Goal: Navigation & Orientation: Find specific page/section

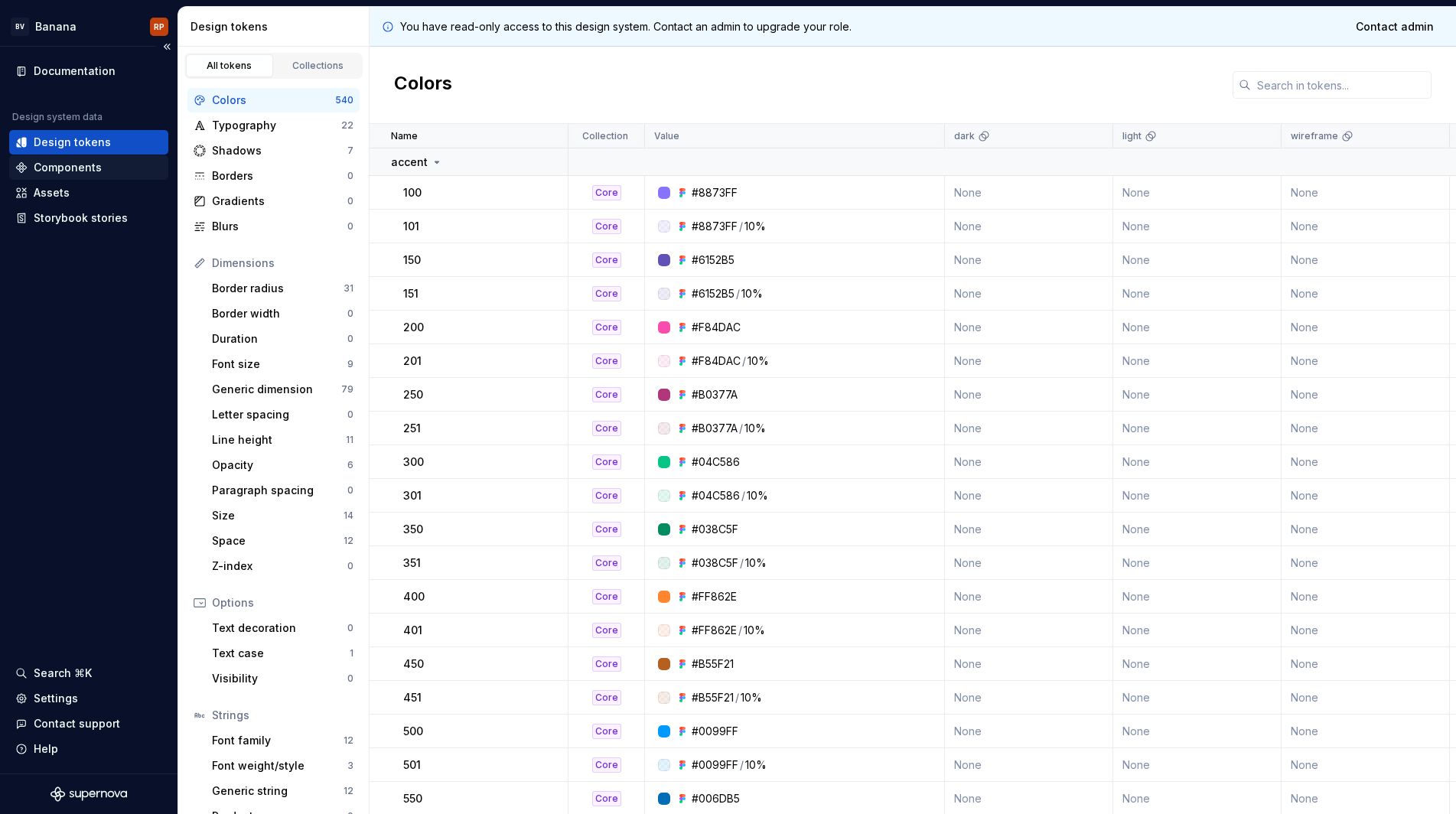
click at [106, 164] on div "Components" at bounding box center [89, 168] width 147 height 16
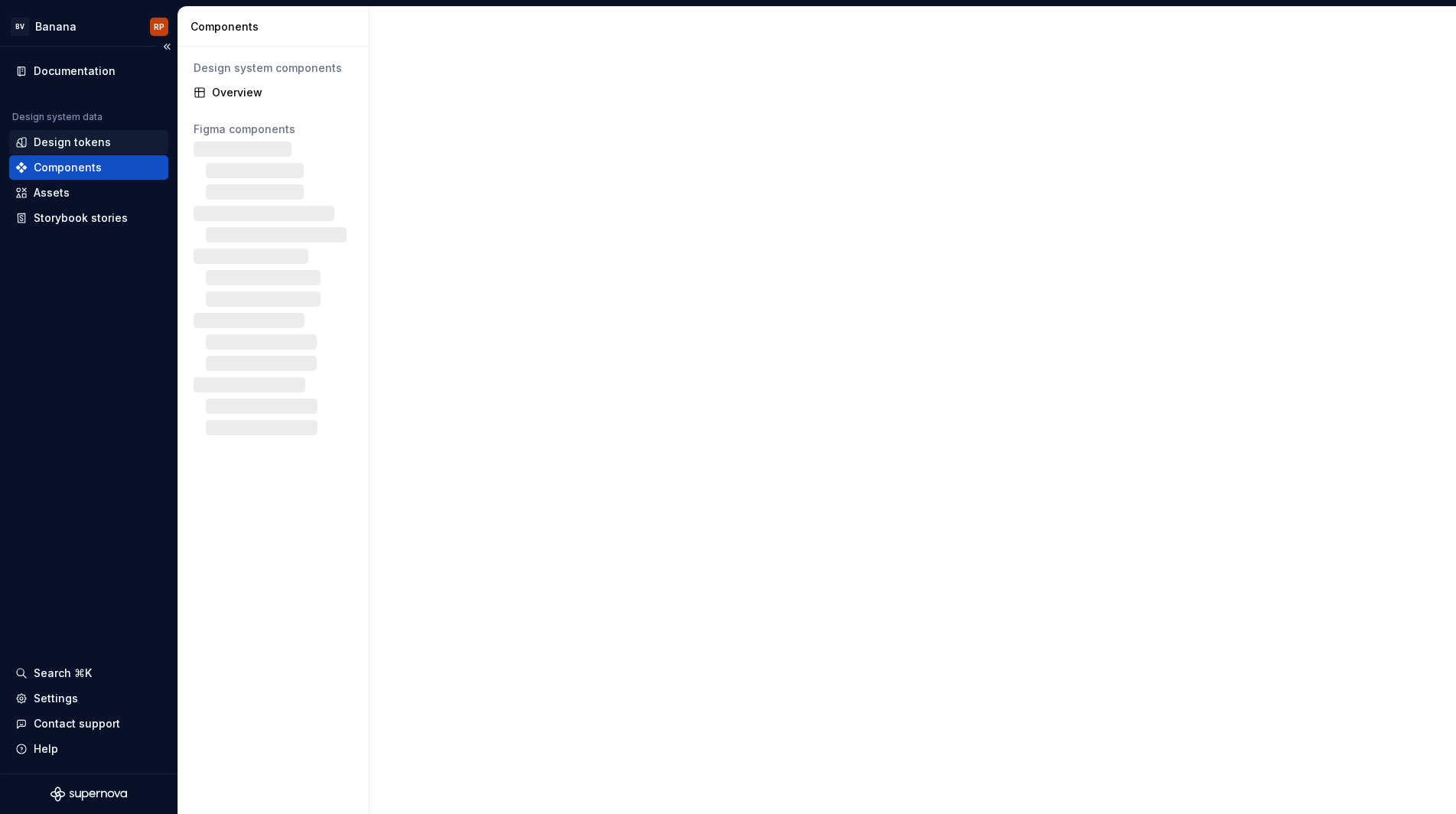
click at [93, 146] on div "Design tokens" at bounding box center [72, 143] width 77 height 16
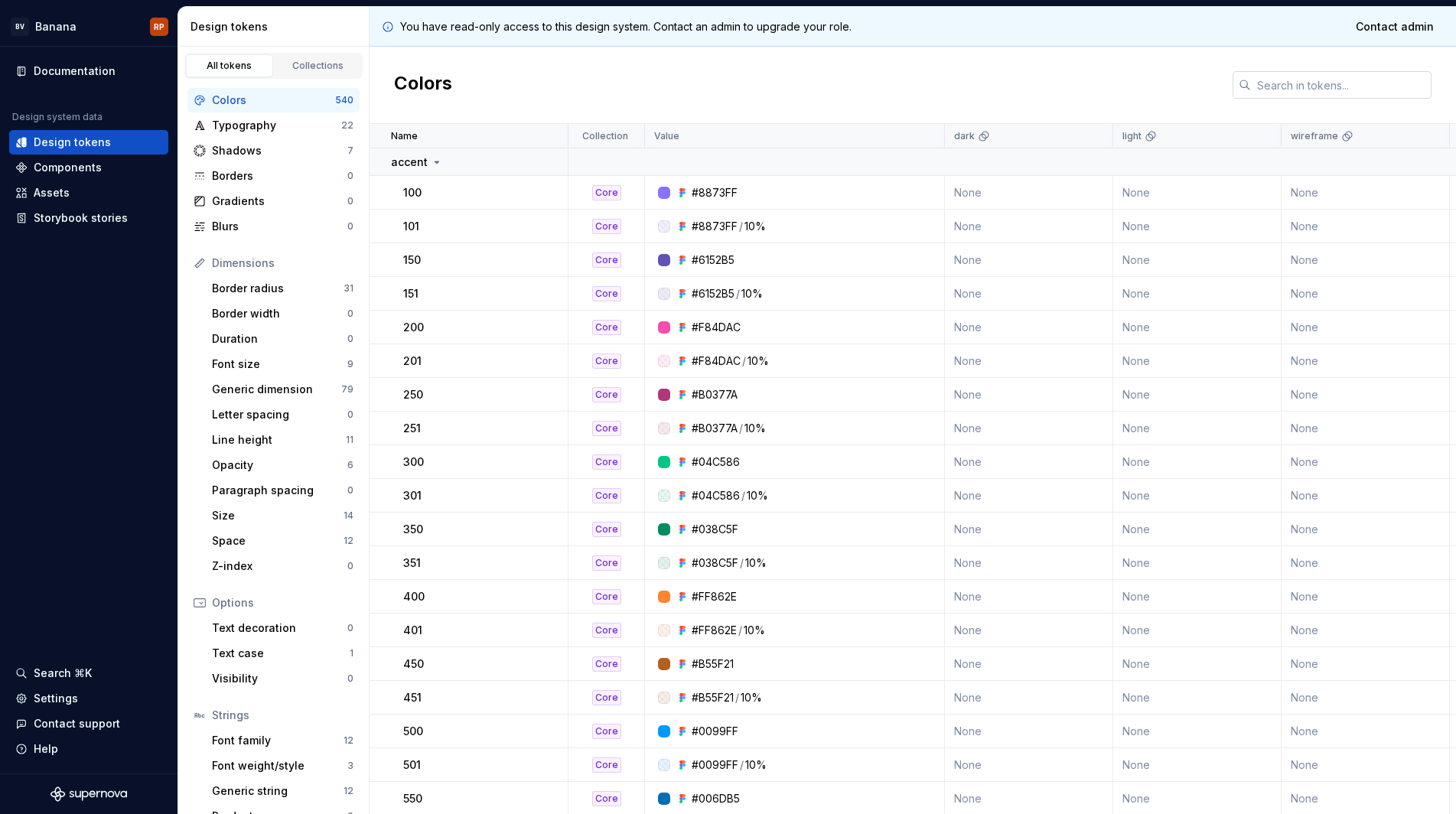
click at [1301, 98] on input "text" at bounding box center [1341, 85] width 181 height 28
click at [1128, 79] on div "Colors" at bounding box center [913, 85] width 1087 height 77
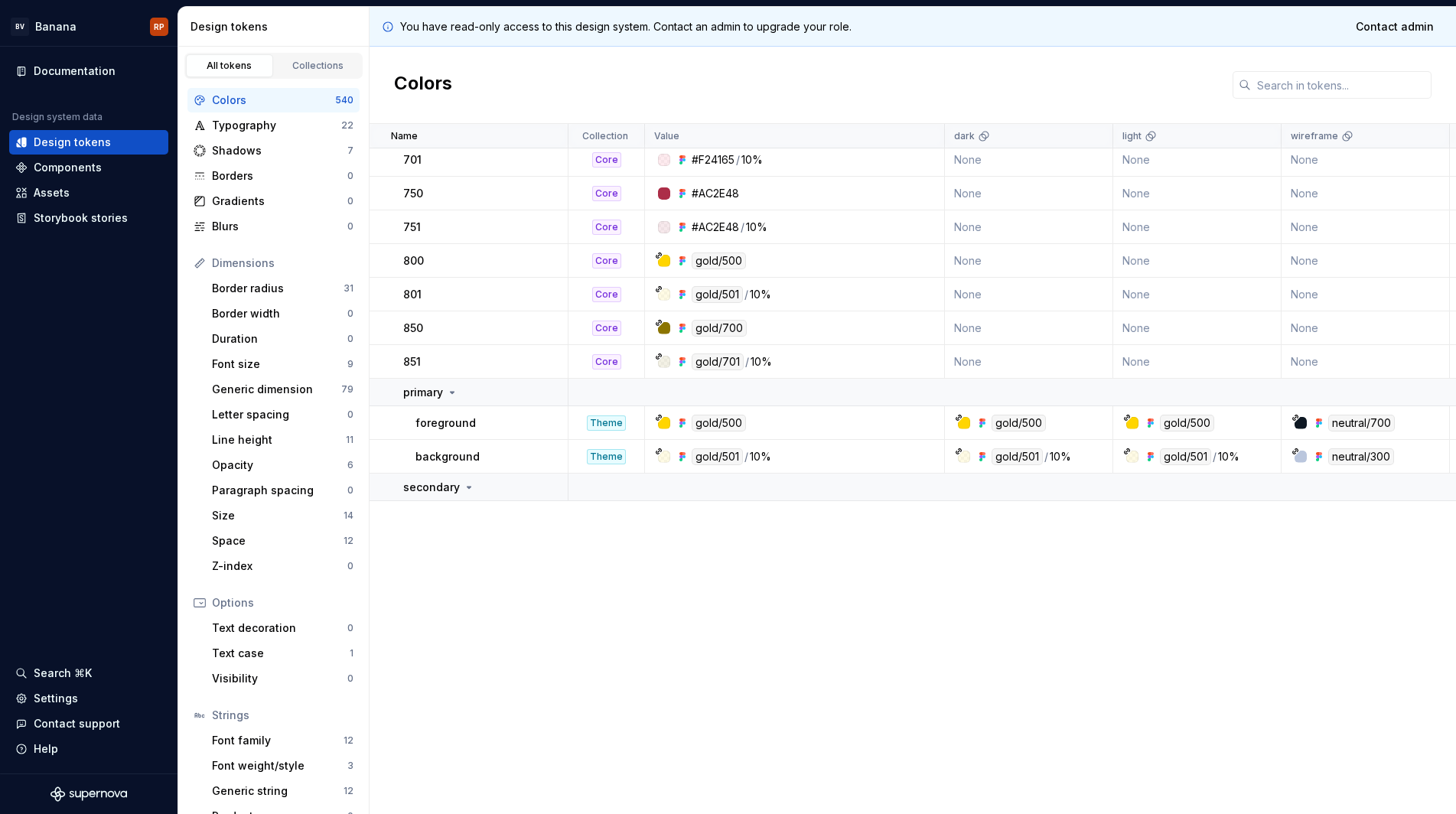
scroll to position [875, 0]
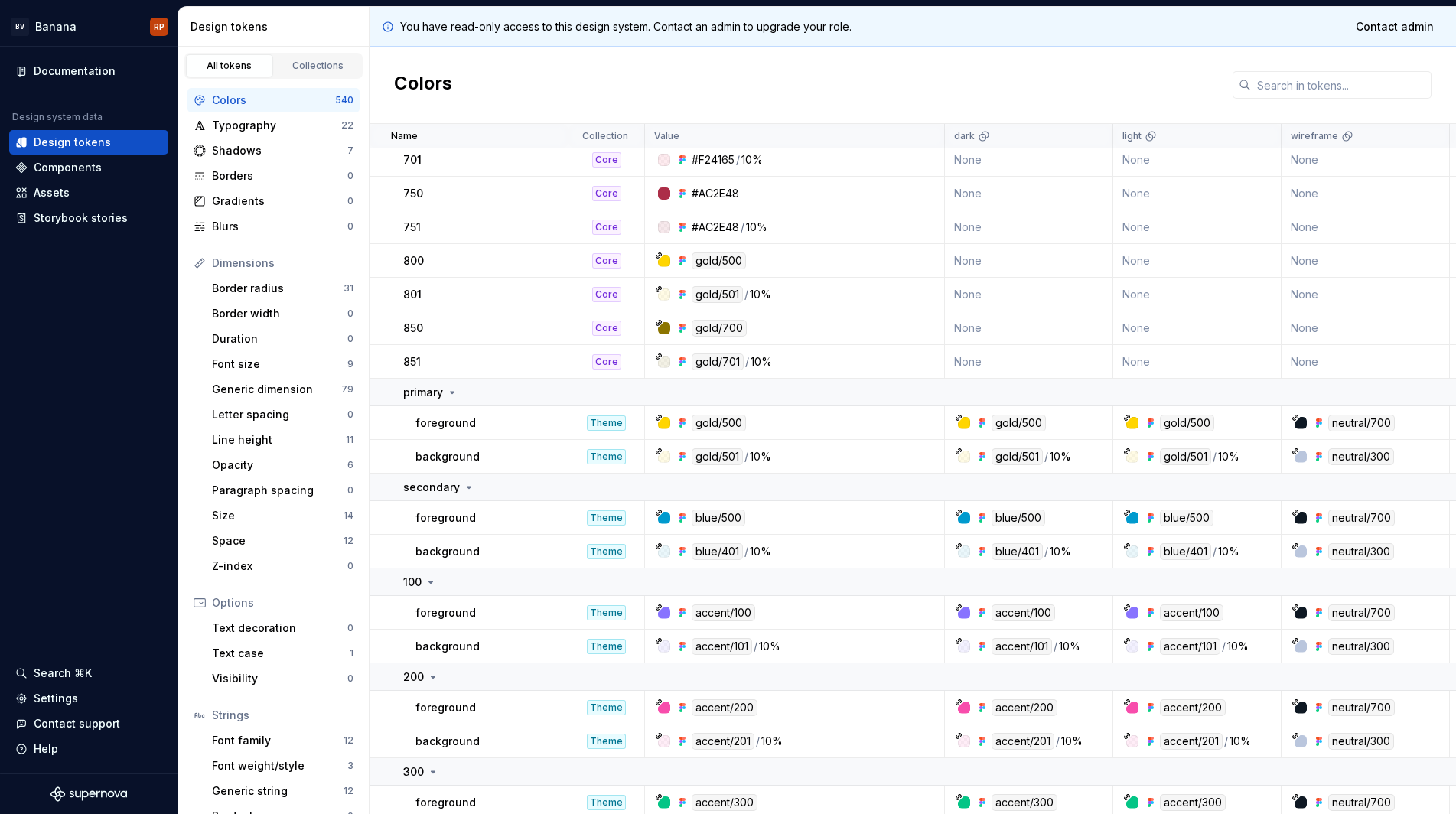
click at [667, 423] on div at bounding box center [664, 423] width 12 height 12
click at [683, 424] on icon at bounding box center [684, 423] width 3 height 3
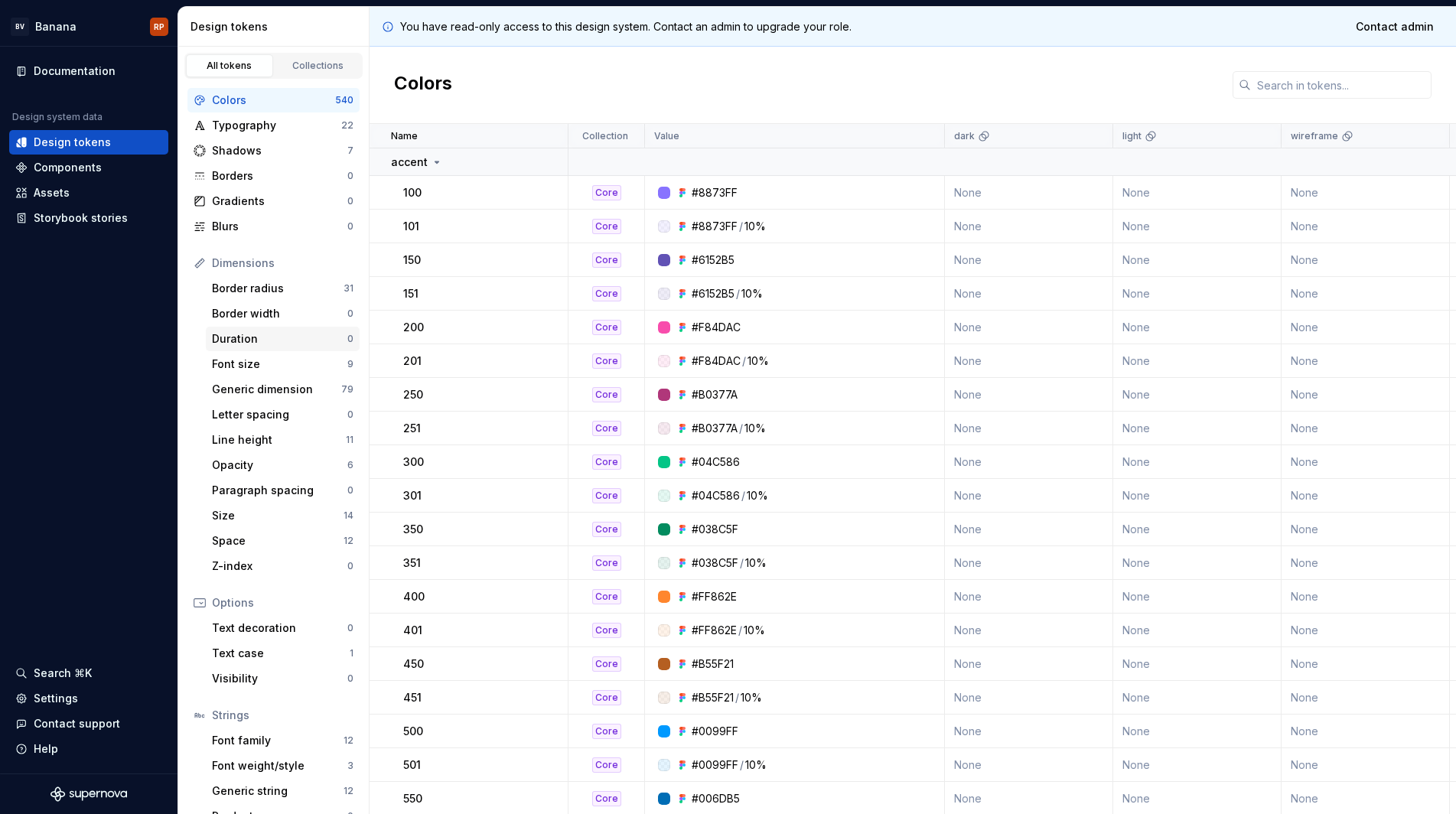
scroll to position [0, 0]
click at [260, 328] on div "Duration 0" at bounding box center [283, 339] width 154 height 24
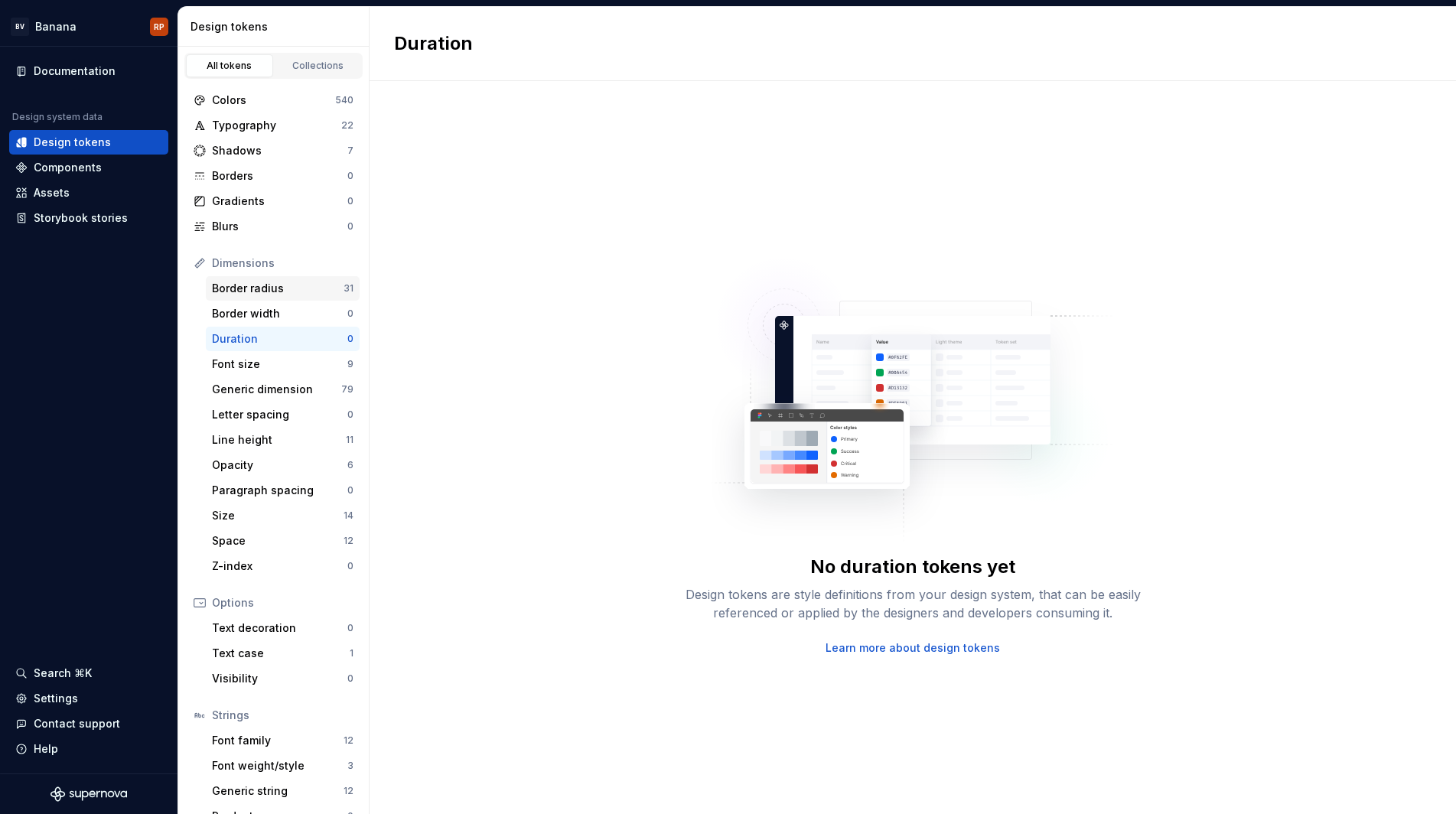
click at [265, 289] on div "Border radius" at bounding box center [278, 289] width 131 height 16
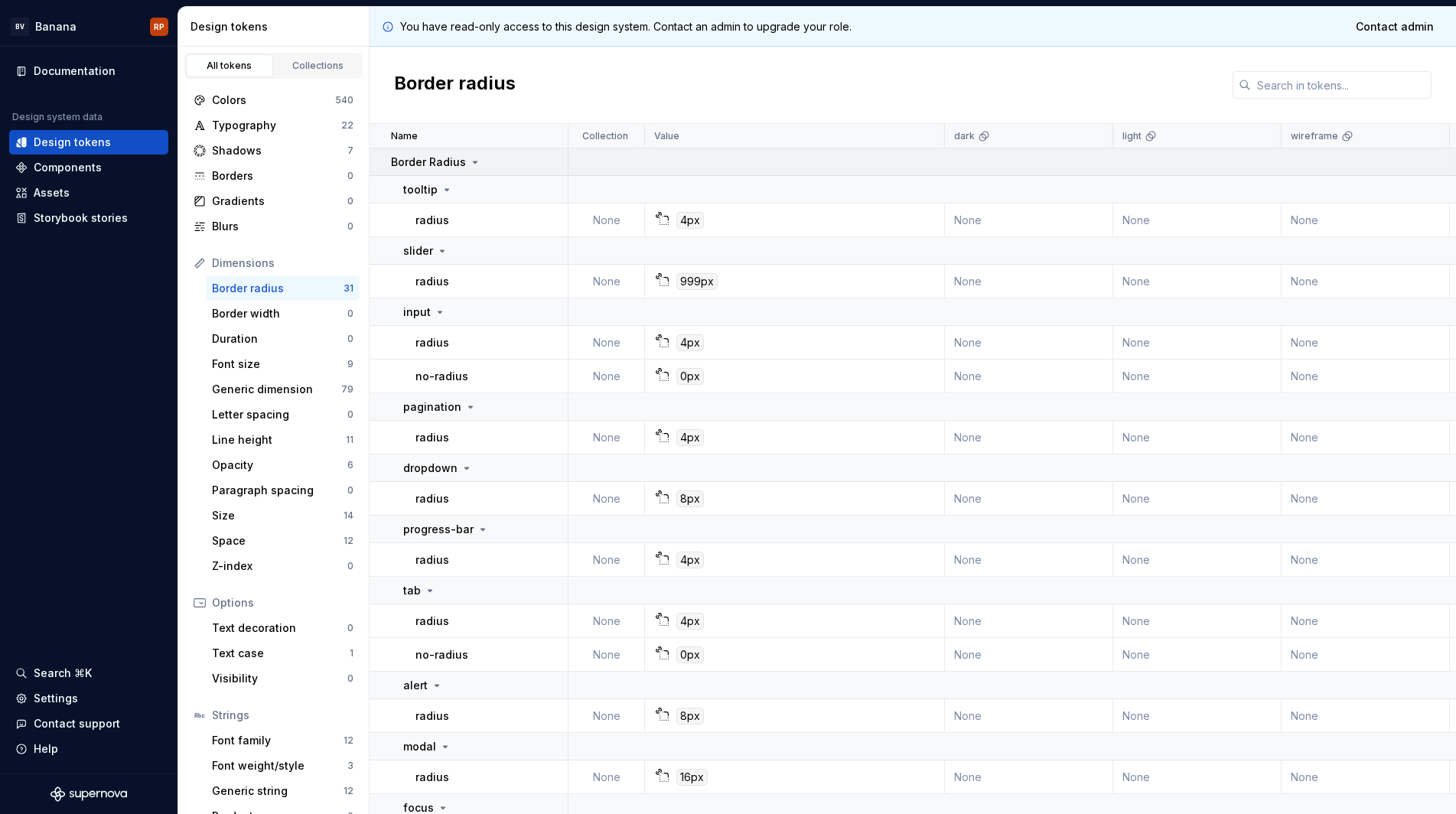
click at [493, 163] on div "Border Radius" at bounding box center [478, 163] width 176 height 16
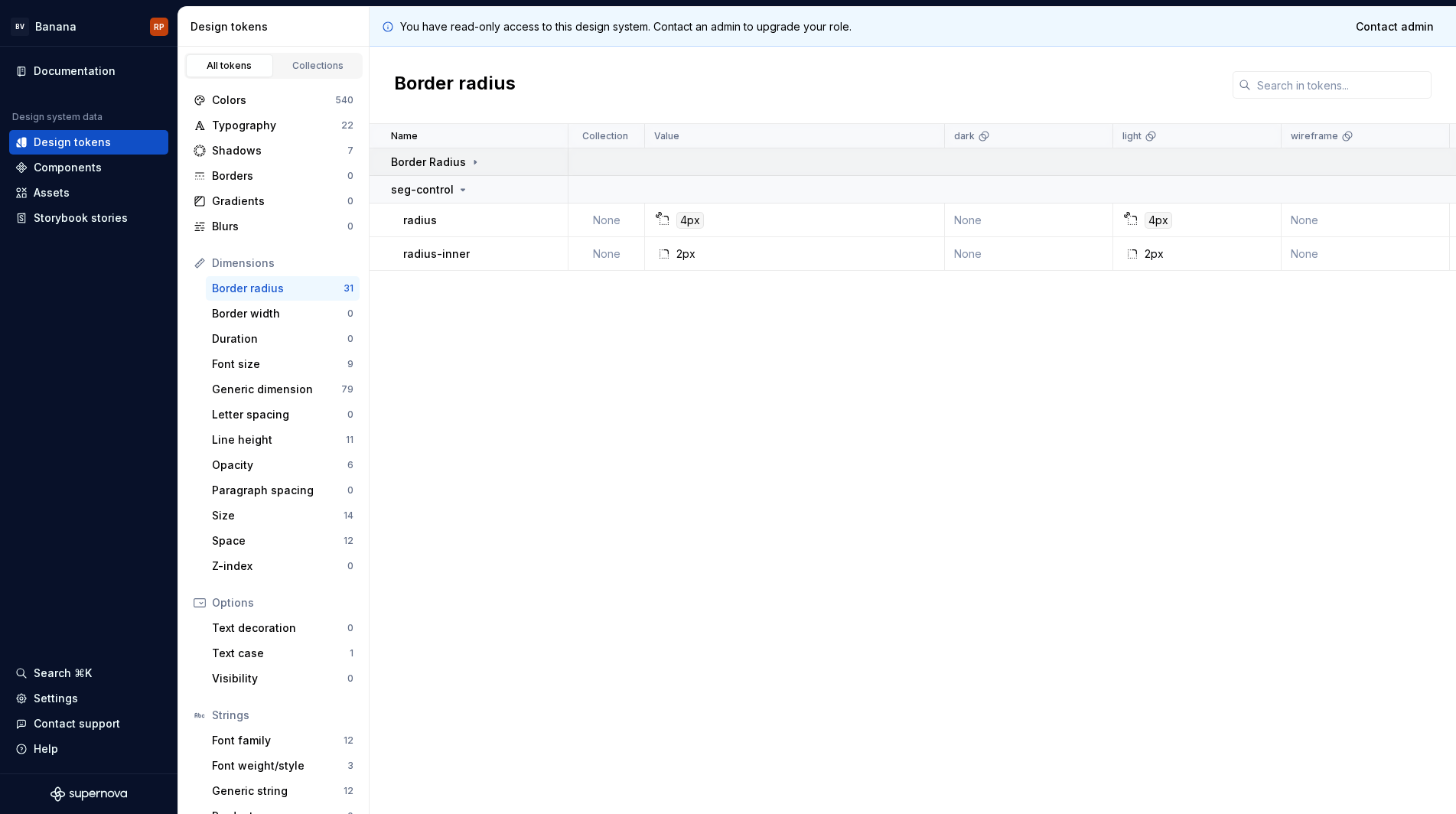
click at [469, 163] on icon at bounding box center [475, 162] width 12 height 12
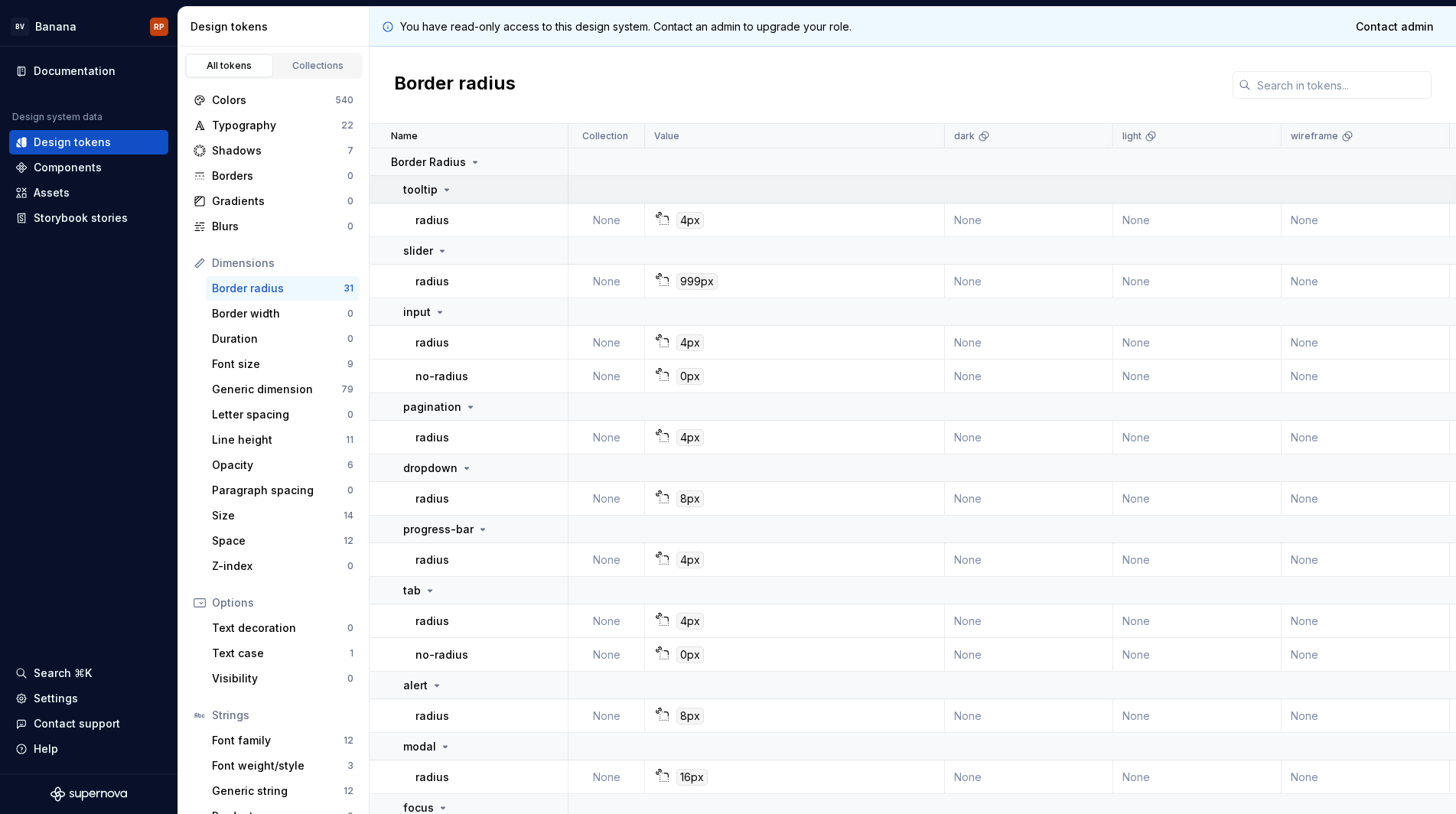
click at [461, 193] on div "tooltip" at bounding box center [484, 190] width 164 height 16
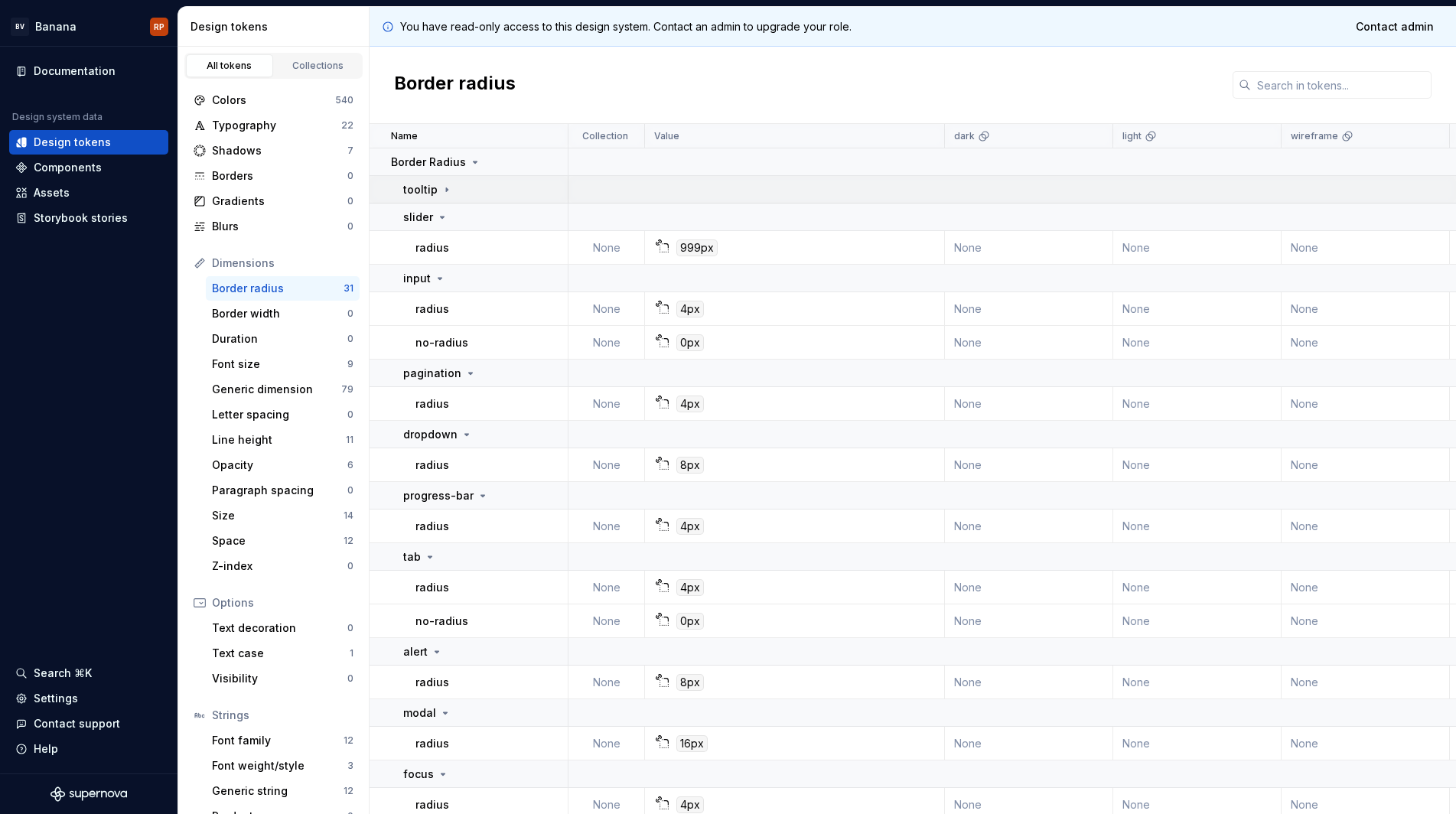
click at [454, 201] on td "tooltip" at bounding box center [469, 189] width 199 height 28
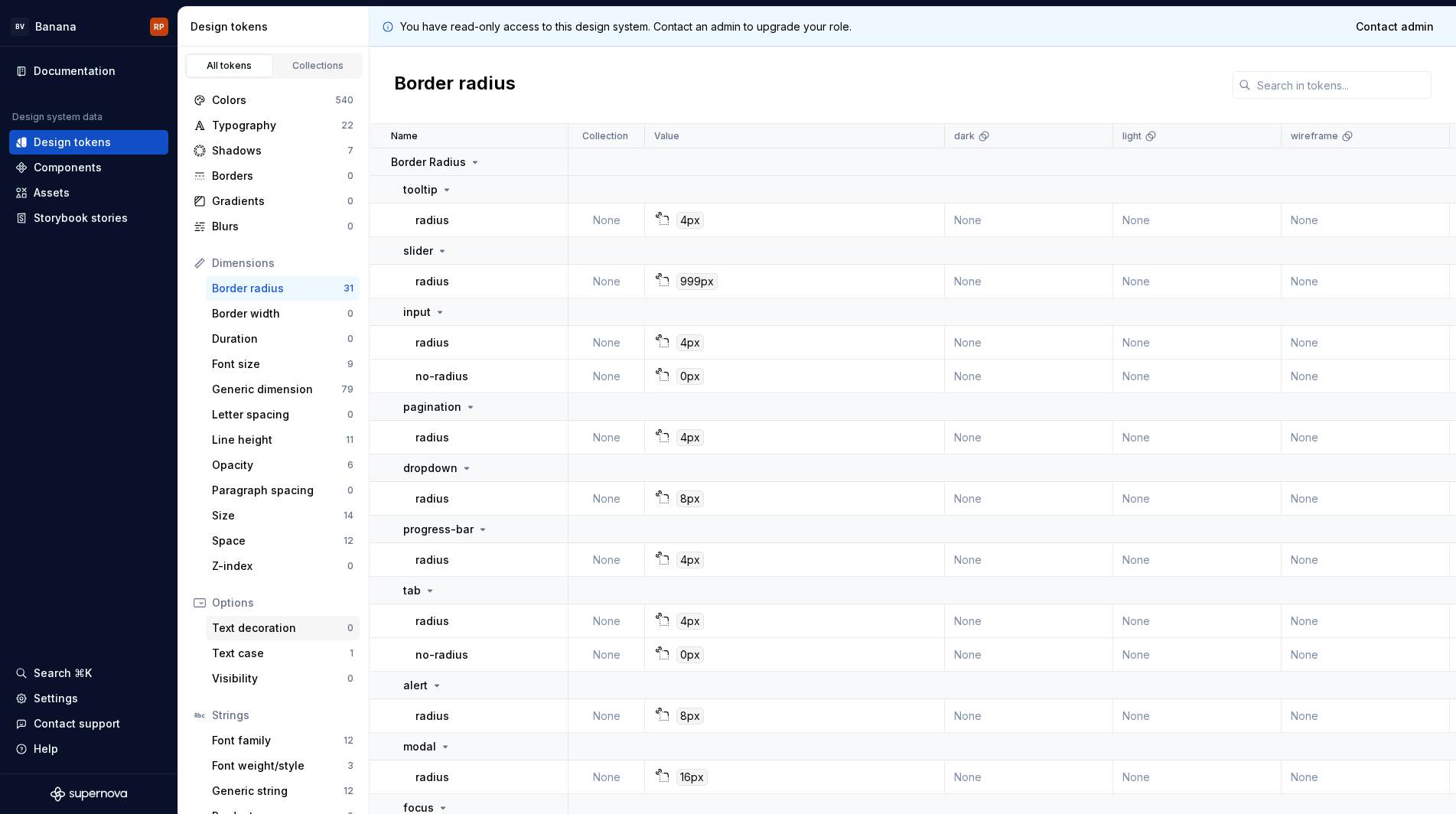
click at [245, 625] on div "Text decoration" at bounding box center [279, 628] width 136 height 16
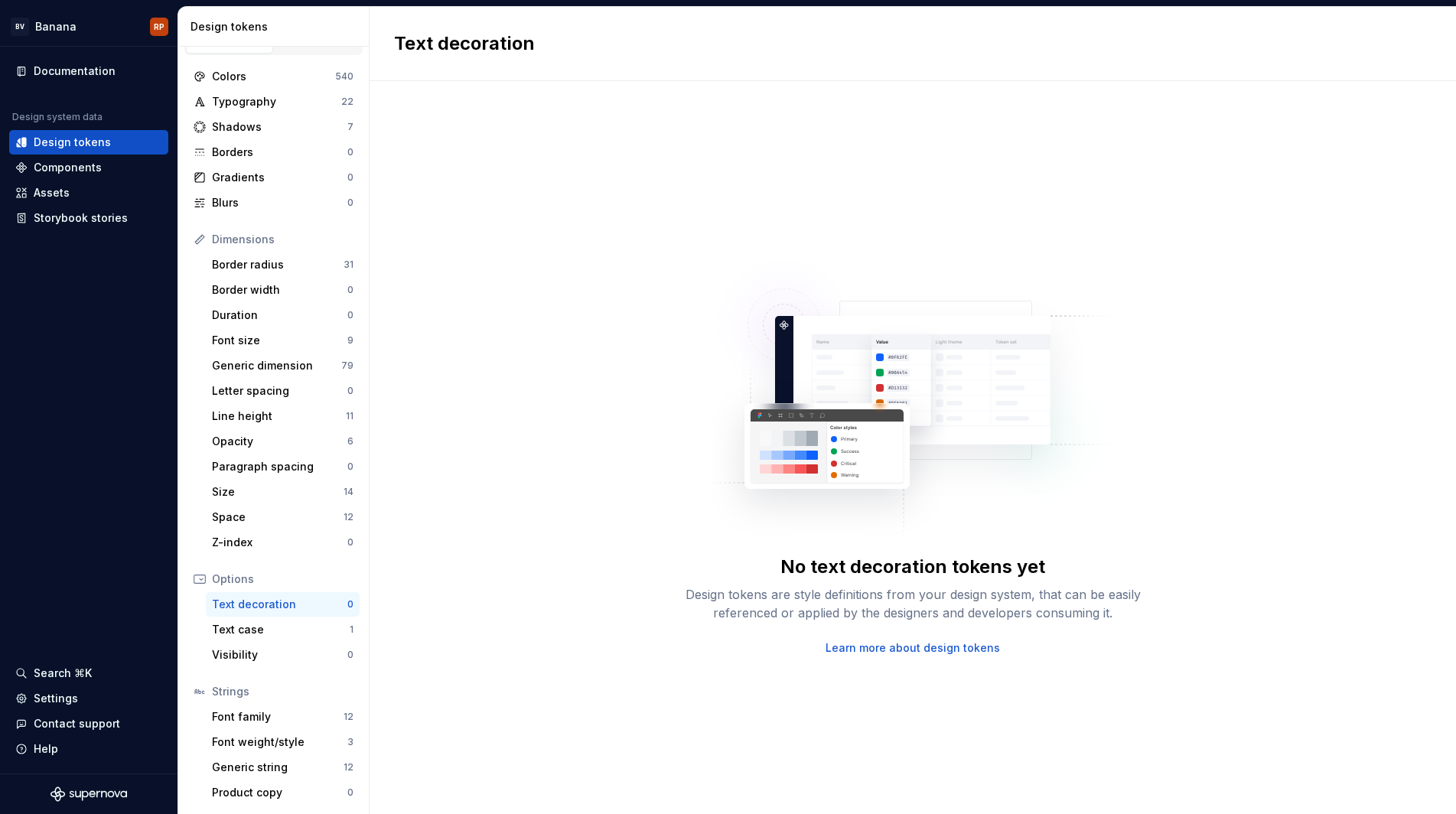
scroll to position [23, 0]
drag, startPoint x: 252, startPoint y: 725, endPoint x: 250, endPoint y: 715, distance: 10.2
click at [252, 722] on div "Font family 12" at bounding box center [283, 717] width 154 height 24
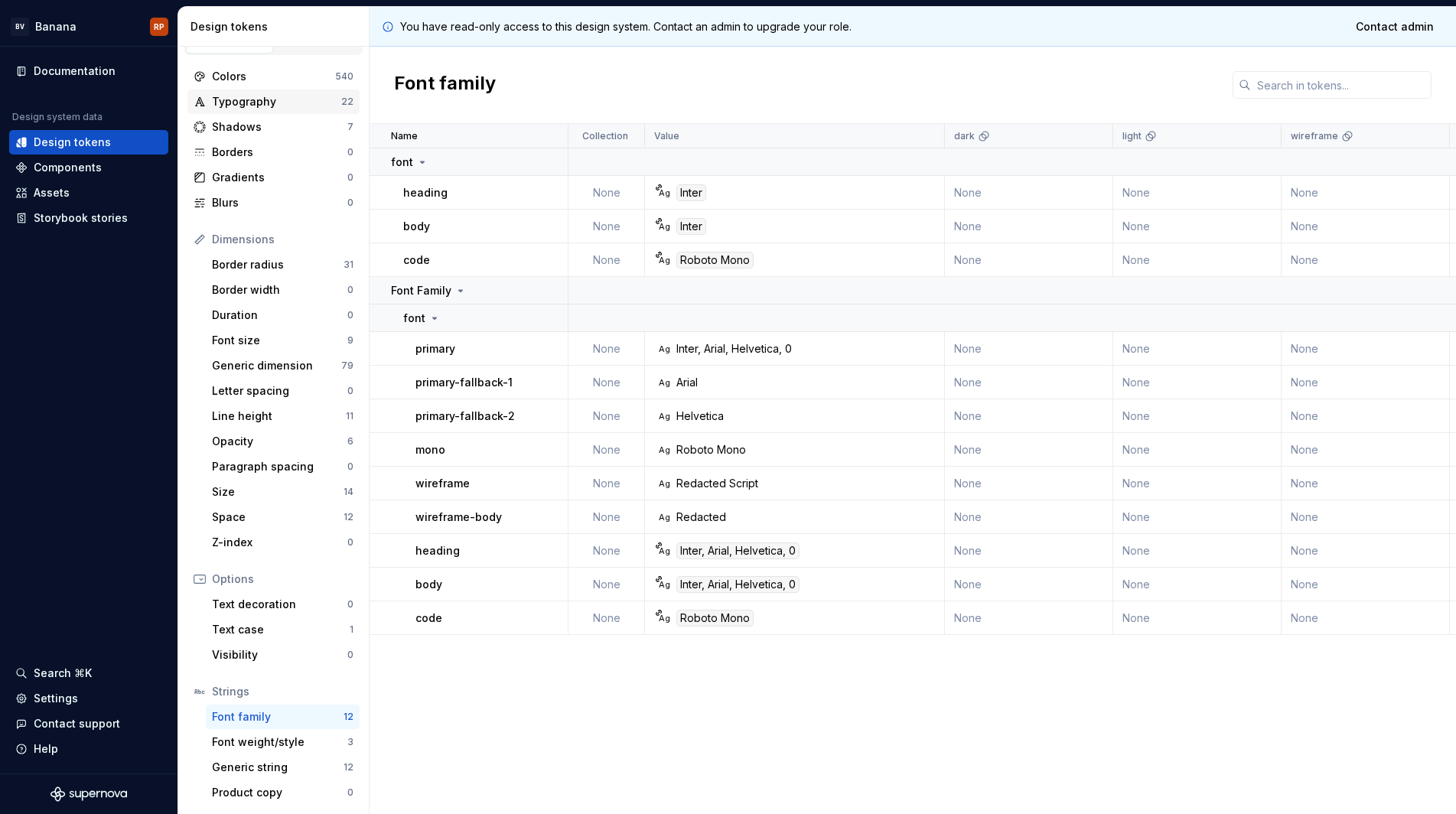
click at [253, 100] on div "Typography" at bounding box center [276, 102] width 129 height 16
